Goal: Participate in discussion

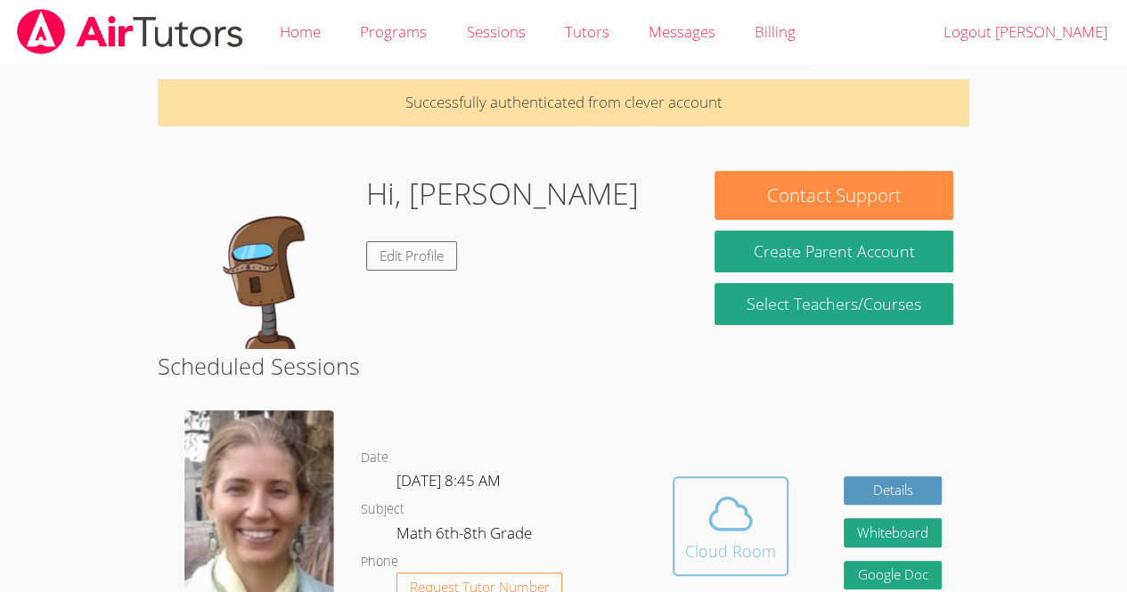
click at [741, 528] on icon at bounding box center [730, 513] width 41 height 31
click at [744, 529] on icon at bounding box center [730, 513] width 41 height 31
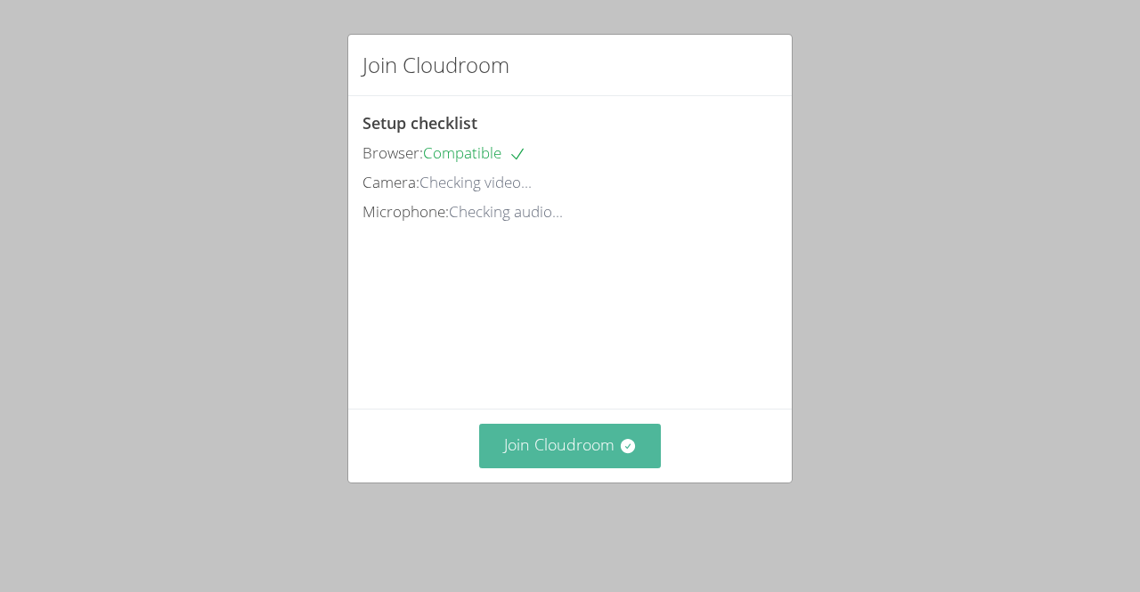
click at [613, 468] on button "Join Cloudroom" at bounding box center [570, 446] width 183 height 44
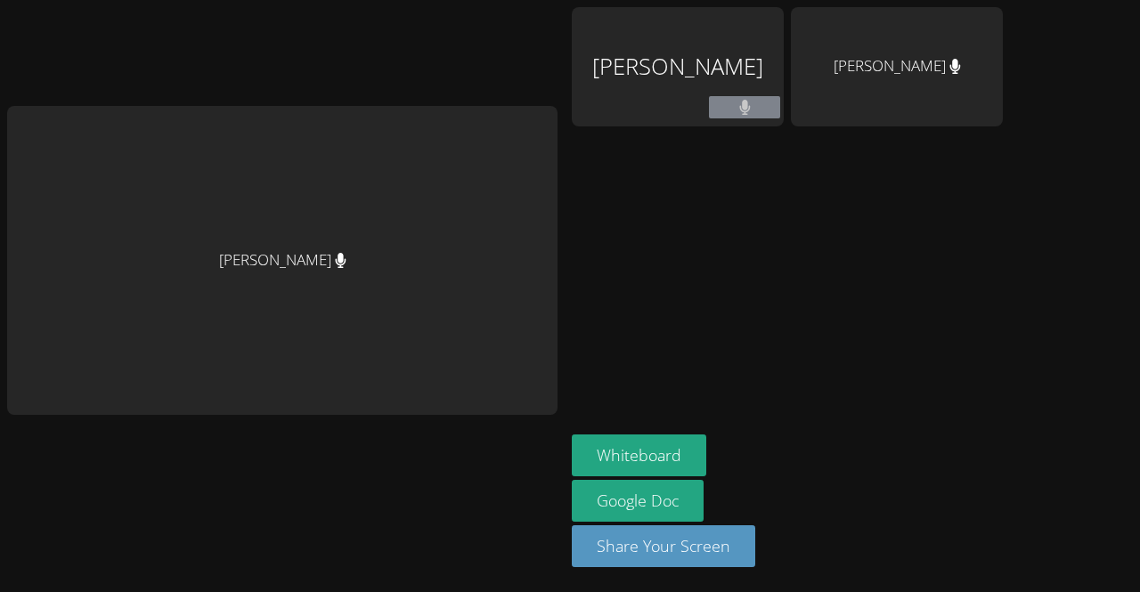
click at [711, 111] on button at bounding box center [744, 107] width 71 height 22
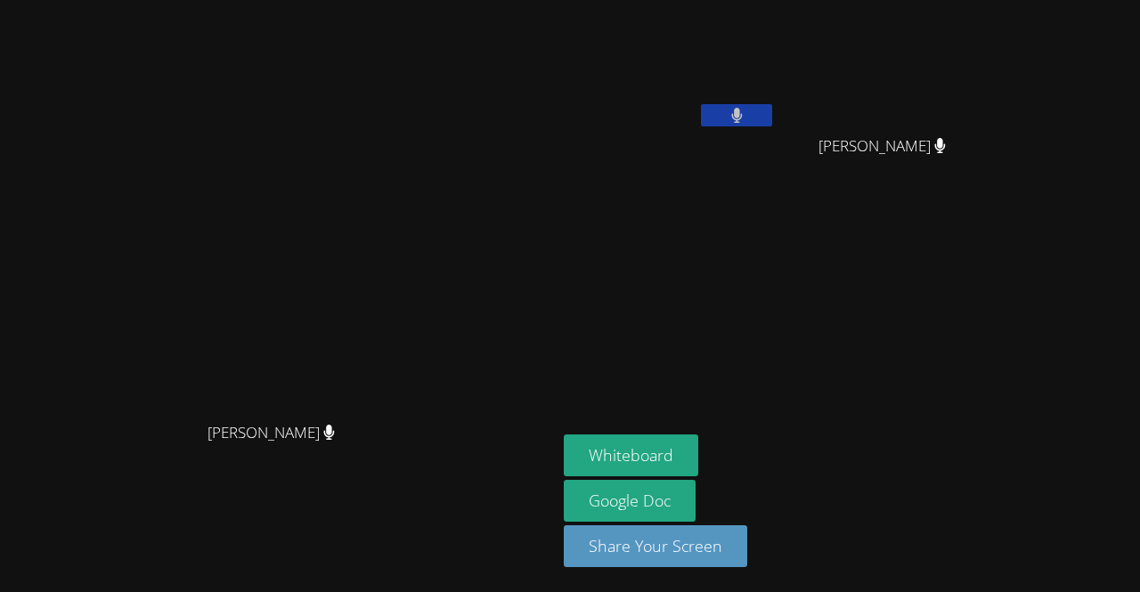
click at [776, 74] on video at bounding box center [670, 66] width 212 height 119
click at [772, 107] on button at bounding box center [736, 115] width 71 height 22
click at [746, 110] on icon at bounding box center [737, 115] width 19 height 15
click at [742, 110] on icon at bounding box center [736, 115] width 11 height 15
click at [772, 115] on button at bounding box center [736, 115] width 71 height 22
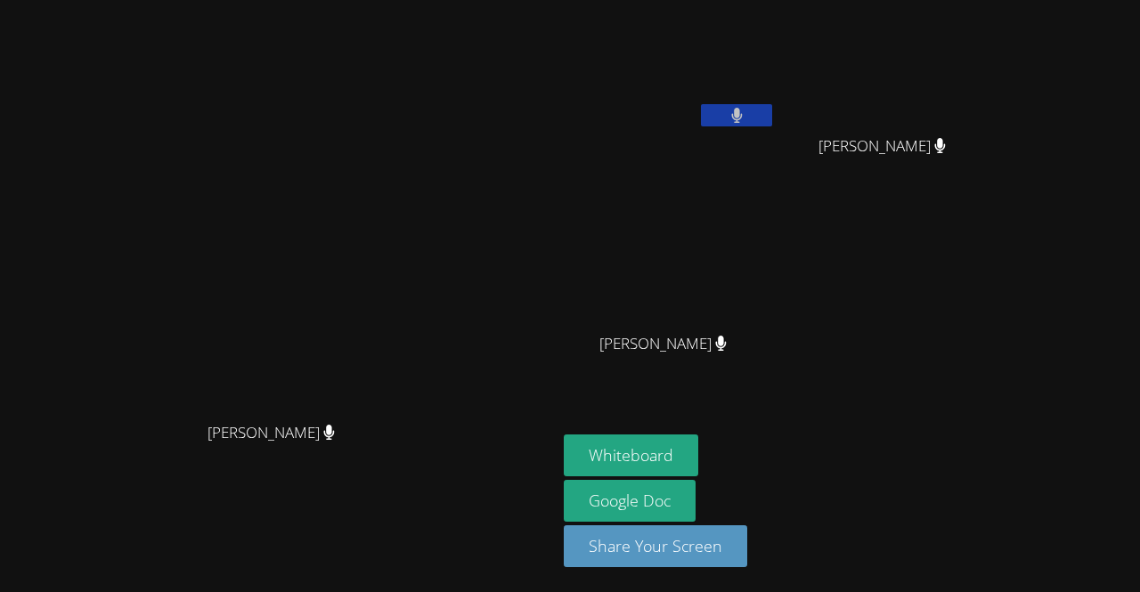
click at [743, 112] on icon at bounding box center [737, 115] width 12 height 15
click at [698, 467] on button "Whiteboard" at bounding box center [631, 456] width 135 height 42
click at [772, 117] on button at bounding box center [736, 115] width 71 height 22
click at [743, 116] on icon at bounding box center [737, 115] width 12 height 15
click at [772, 115] on button at bounding box center [736, 115] width 71 height 22
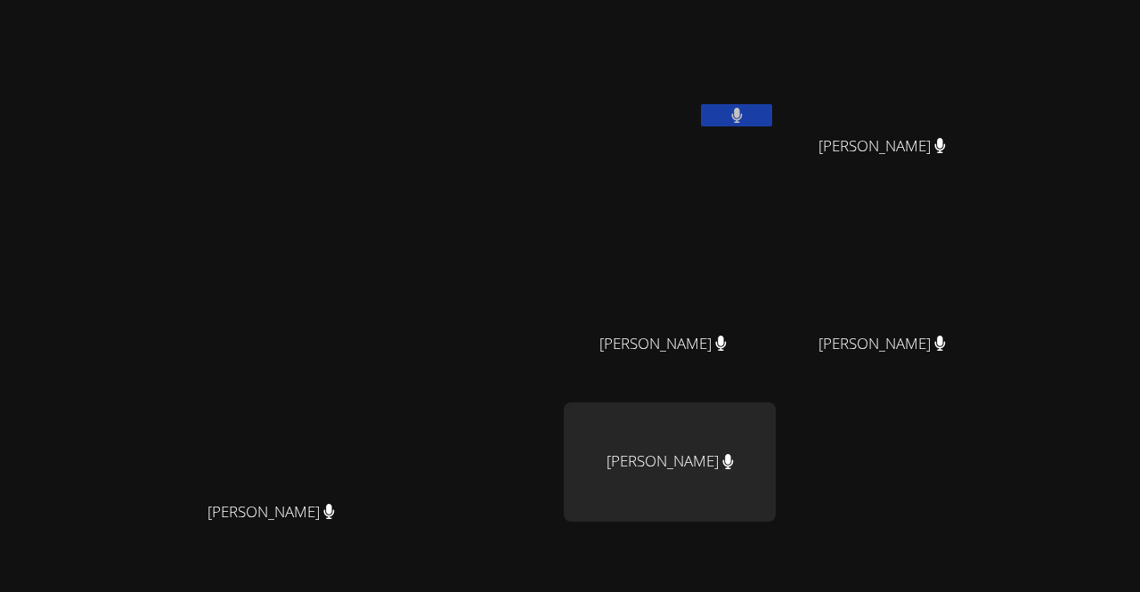
click at [776, 458] on div "[PERSON_NAME]" at bounding box center [670, 462] width 212 height 119
click at [995, 71] on video at bounding box center [889, 66] width 212 height 119
click at [995, 73] on video at bounding box center [889, 66] width 212 height 119
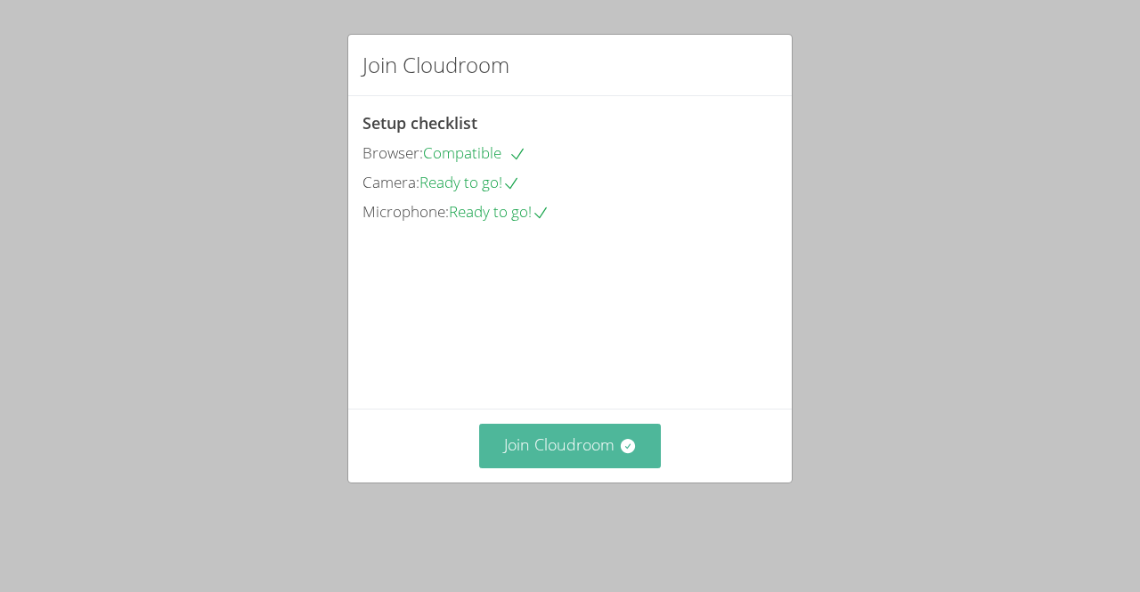
click at [590, 468] on button "Join Cloudroom" at bounding box center [570, 446] width 183 height 44
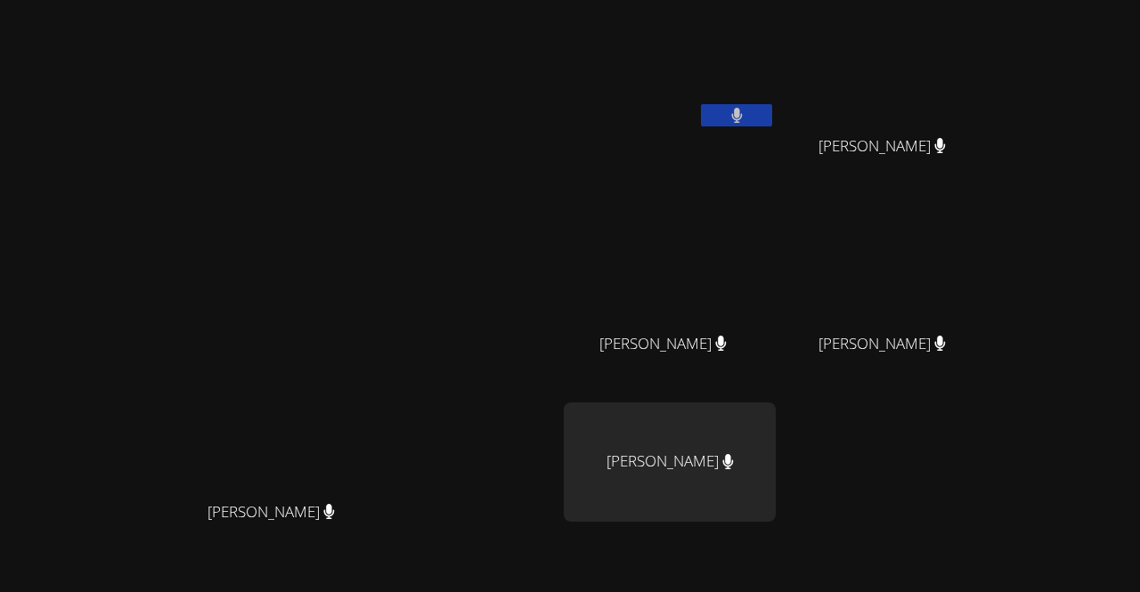
click at [772, 110] on button at bounding box center [736, 115] width 71 height 22
click at [746, 109] on icon at bounding box center [737, 115] width 19 height 15
click at [743, 109] on icon at bounding box center [737, 115] width 12 height 15
click at [989, 246] on video at bounding box center [889, 264] width 212 height 119
click at [995, 285] on video at bounding box center [889, 264] width 212 height 119
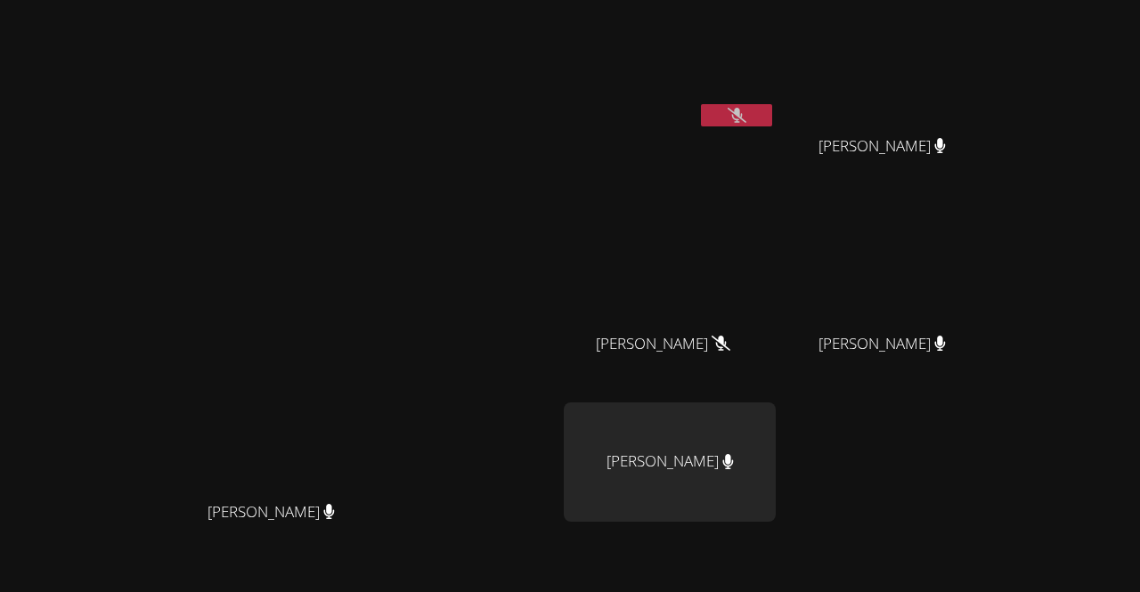
click at [772, 126] on div at bounding box center [736, 117] width 71 height 27
click at [746, 114] on icon at bounding box center [737, 115] width 19 height 15
click at [772, 106] on button at bounding box center [736, 115] width 71 height 22
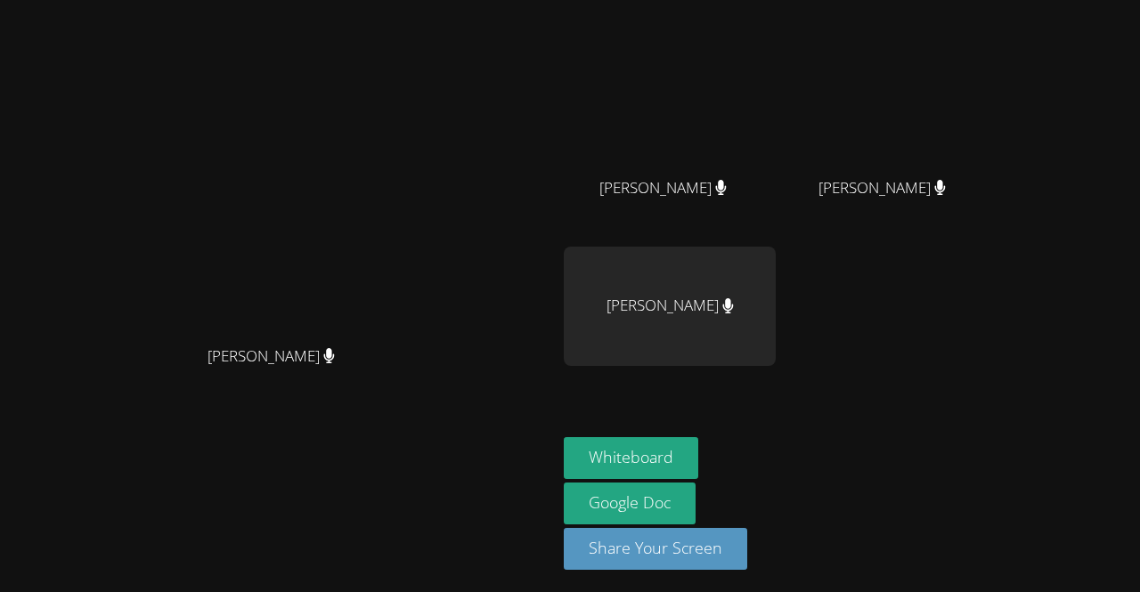
scroll to position [46, 0]
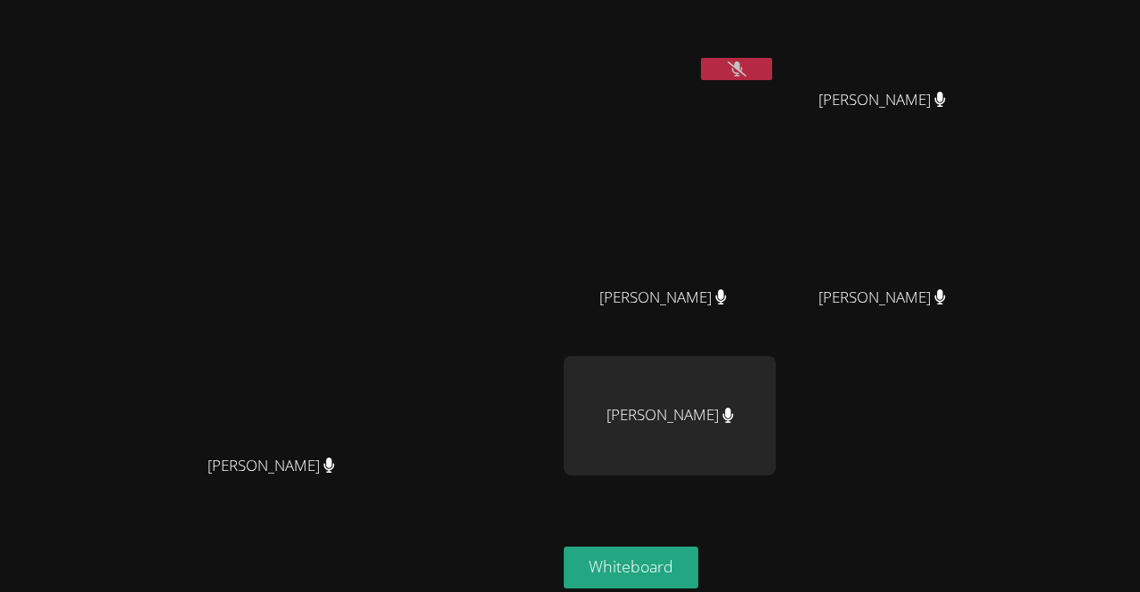
click at [746, 72] on icon at bounding box center [737, 68] width 19 height 15
click at [772, 59] on button at bounding box center [736, 69] width 71 height 22
click at [772, 64] on button at bounding box center [736, 69] width 71 height 22
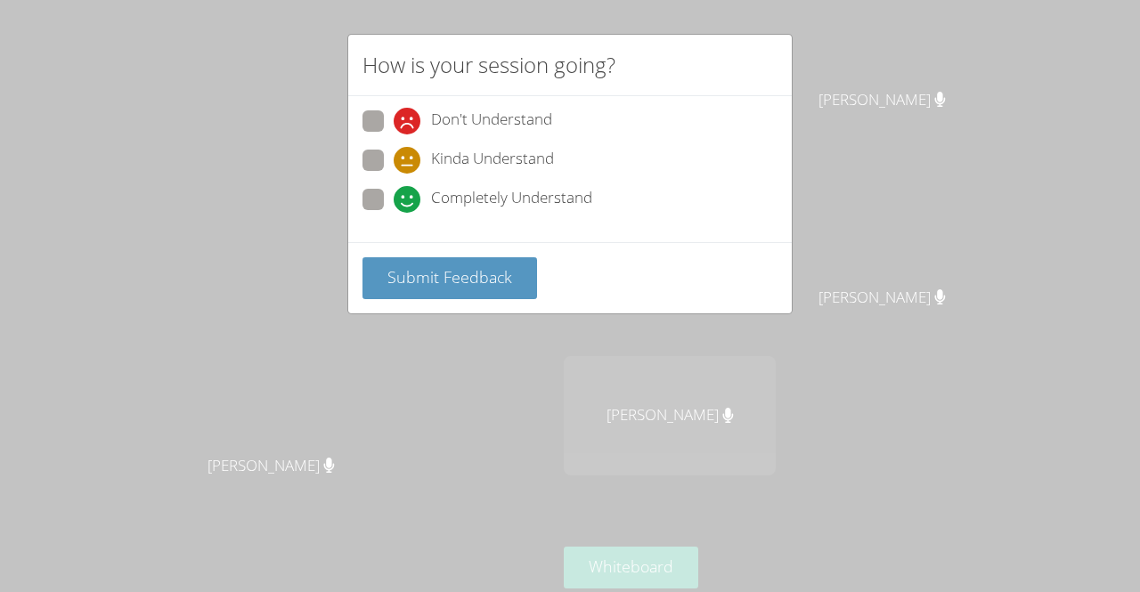
click at [542, 371] on div "How is your session going? Don't Understand Kinda Understand Completely Underst…" at bounding box center [570, 296] width 1140 height 592
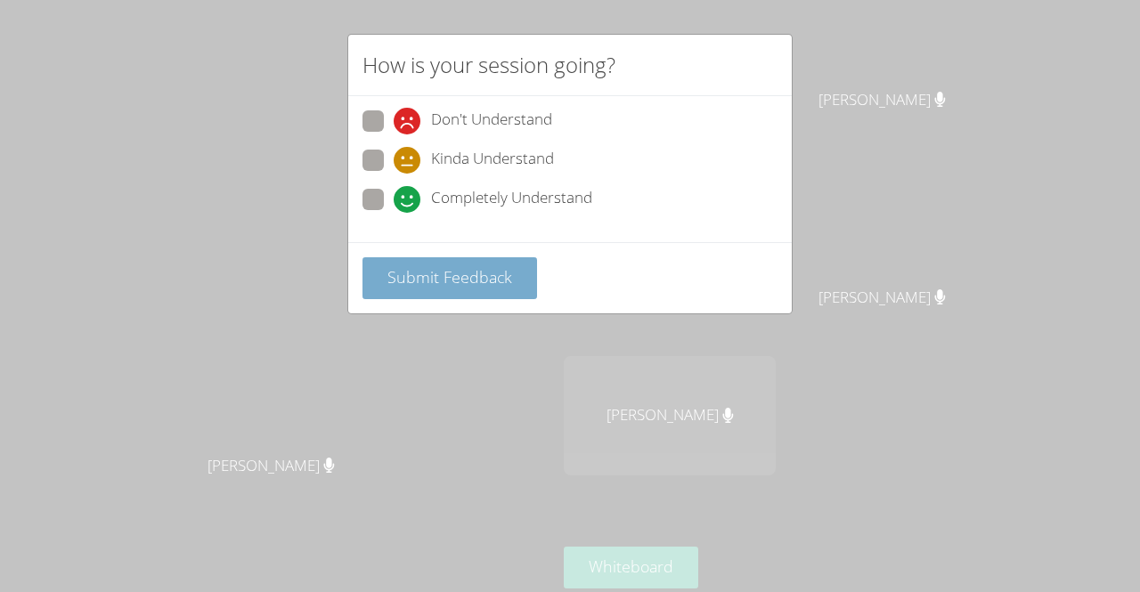
click at [500, 271] on span "Submit Feedback" at bounding box center [449, 276] width 125 height 21
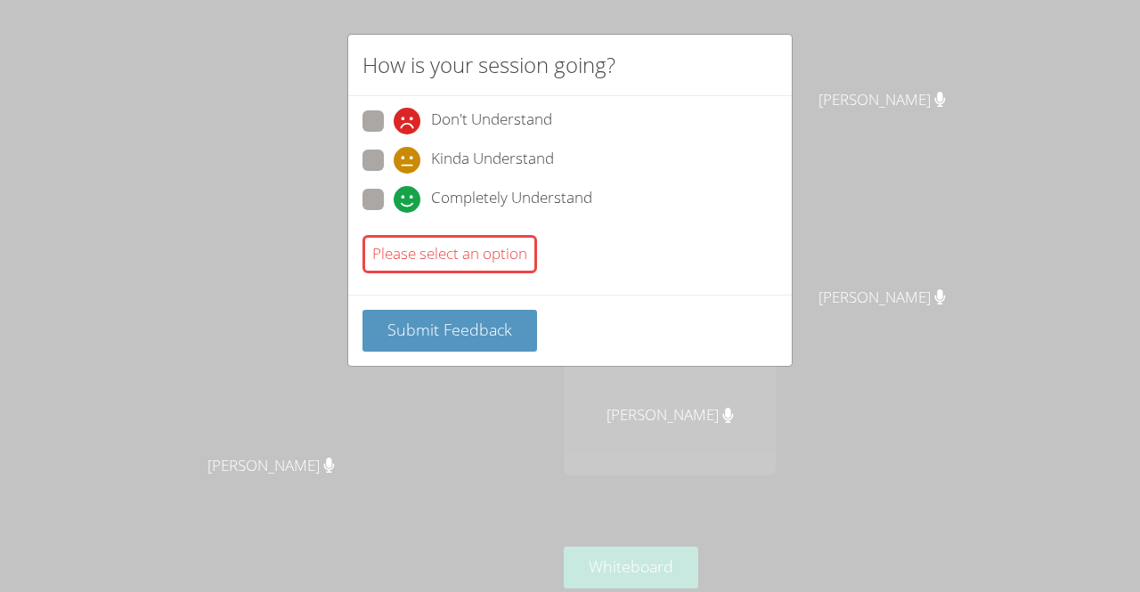
click at [394, 213] on span at bounding box center [394, 213] width 0 height 0
click at [394, 199] on input "Completely Understand" at bounding box center [401, 196] width 15 height 15
radio input "true"
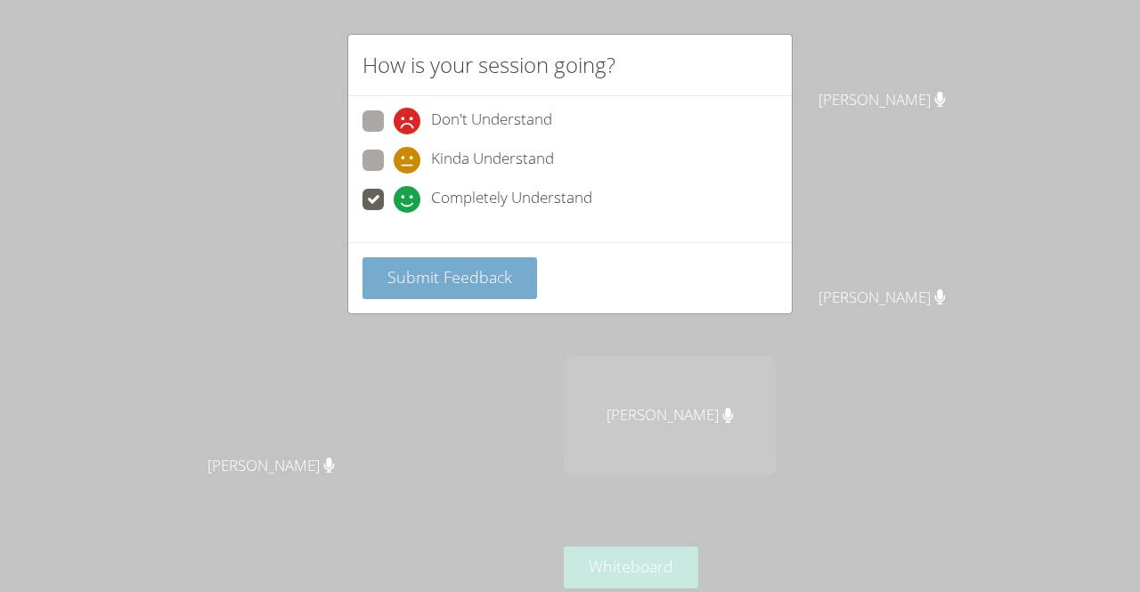
click at [471, 273] on span "Submit Feedback" at bounding box center [449, 276] width 125 height 21
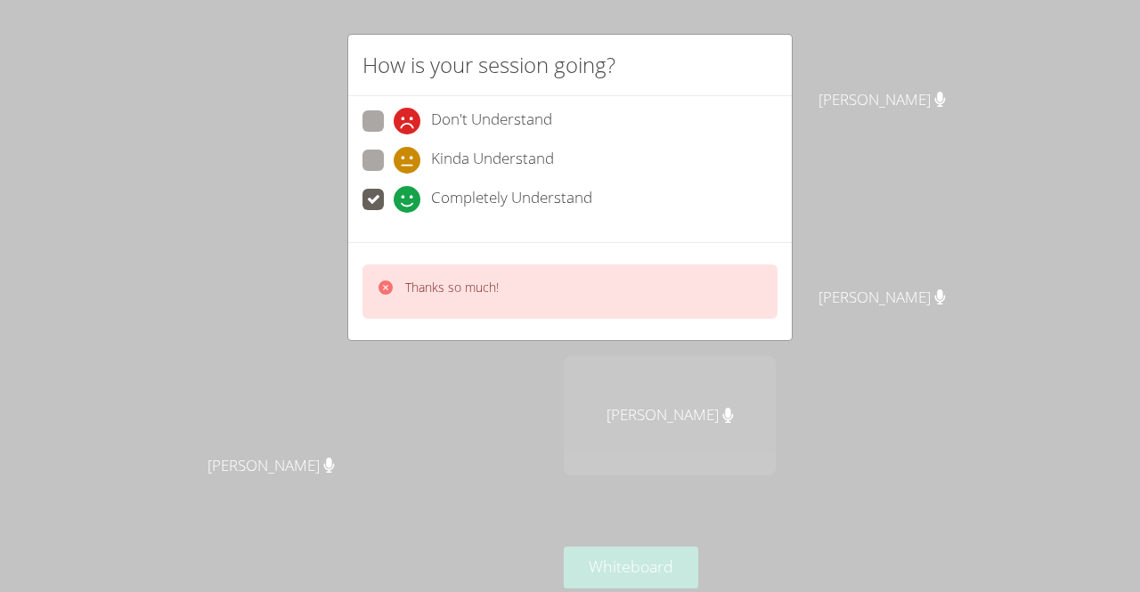
click at [399, 281] on div "Thanks so much!" at bounding box center [438, 292] width 122 height 26
click at [394, 174] on span at bounding box center [394, 174] width 0 height 0
click at [394, 162] on input "Kinda Understand" at bounding box center [401, 157] width 15 height 15
radio input "true"
click at [394, 135] on span at bounding box center [394, 135] width 0 height 0
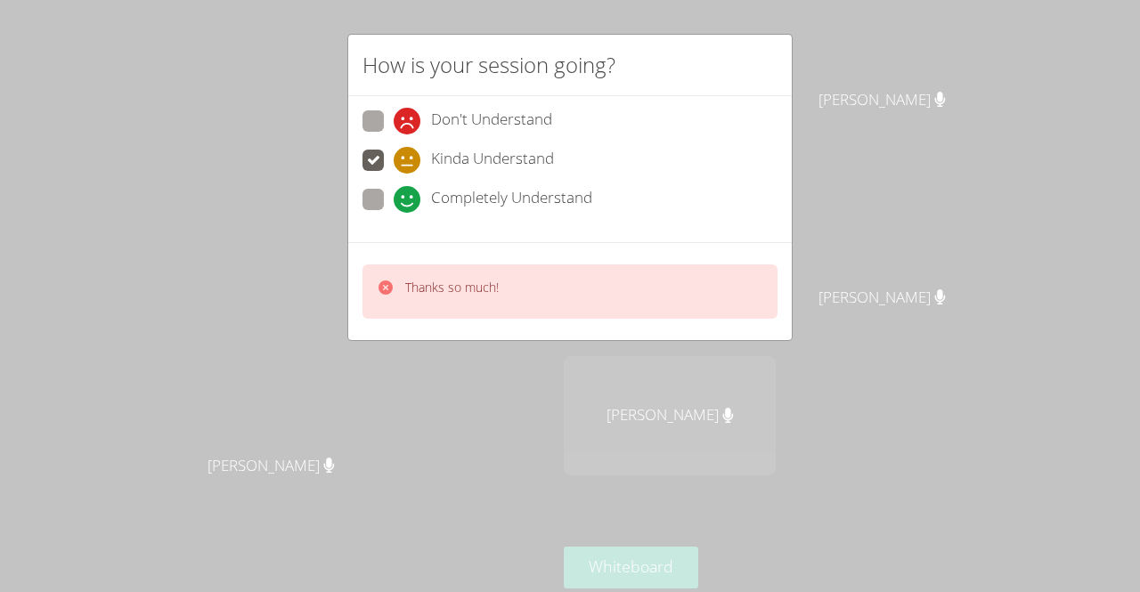
click at [394, 124] on input "Don't Understand" at bounding box center [401, 117] width 15 height 15
radio input "true"
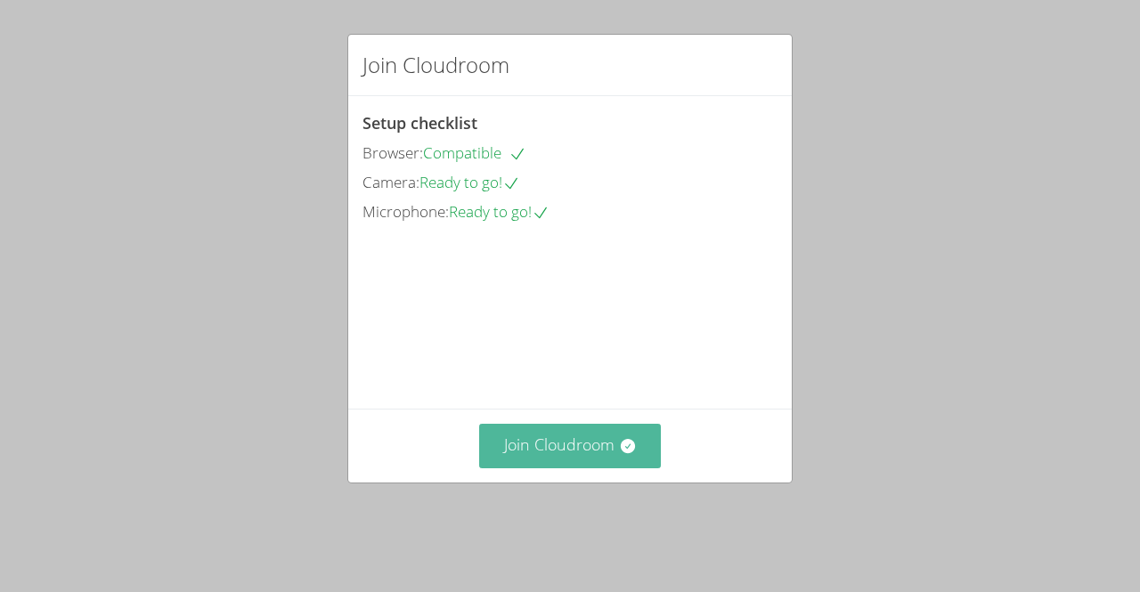
click at [563, 455] on button "Join Cloudroom" at bounding box center [570, 446] width 183 height 44
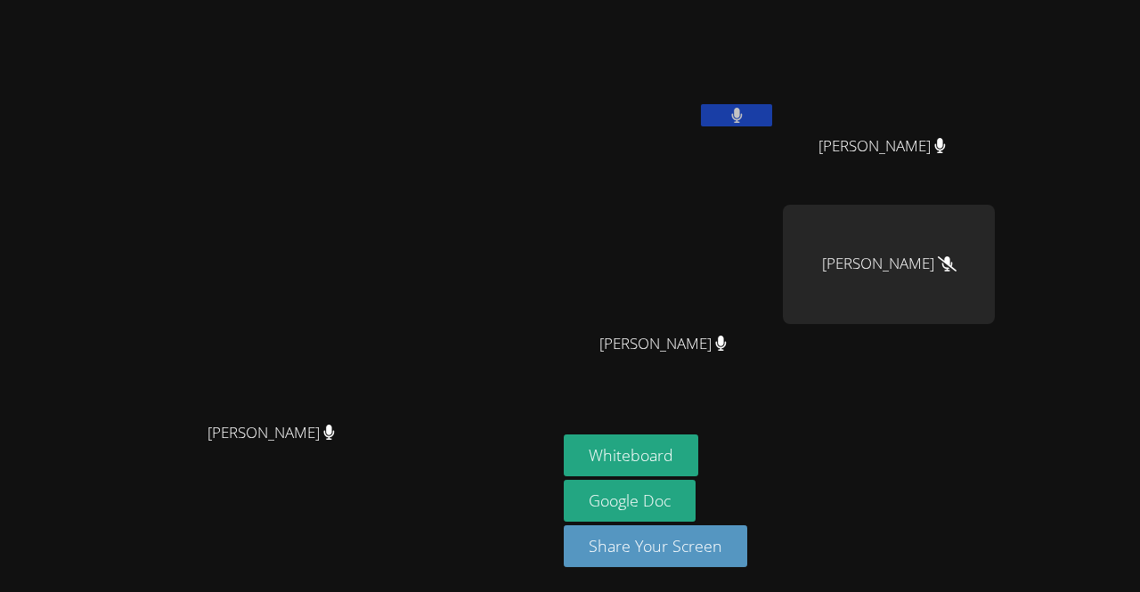
drag, startPoint x: 866, startPoint y: 241, endPoint x: 812, endPoint y: 210, distance: 61.9
click at [776, 210] on video at bounding box center [670, 264] width 212 height 119
click at [995, 238] on div "Asdry Suzana Dominguez" at bounding box center [889, 264] width 212 height 119
